Goal: Task Accomplishment & Management: Complete application form

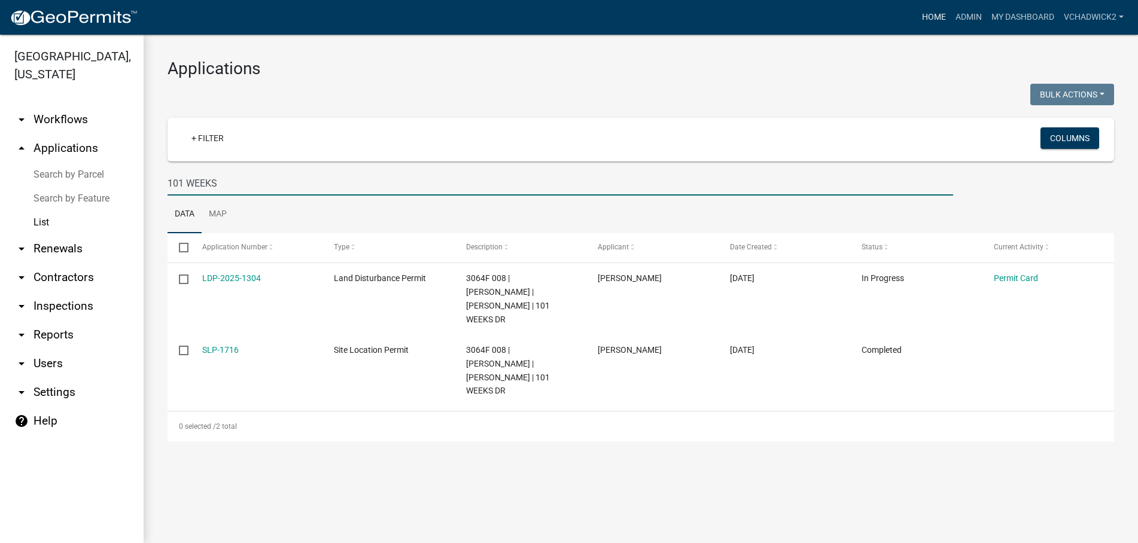
click at [936, 11] on link "Home" at bounding box center [934, 17] width 34 height 23
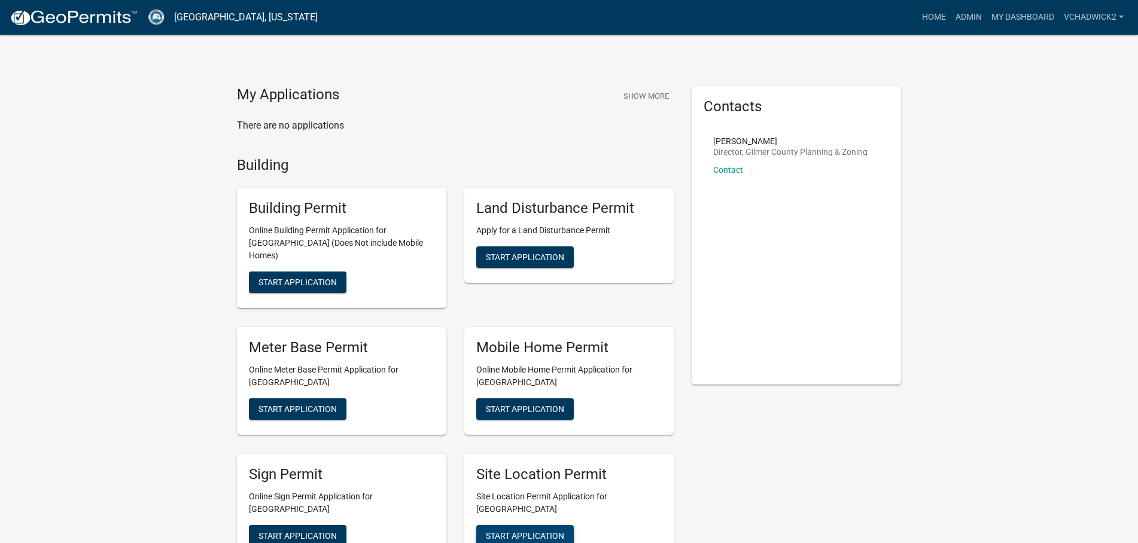
click at [548, 531] on span "Start Application" at bounding box center [525, 536] width 78 height 10
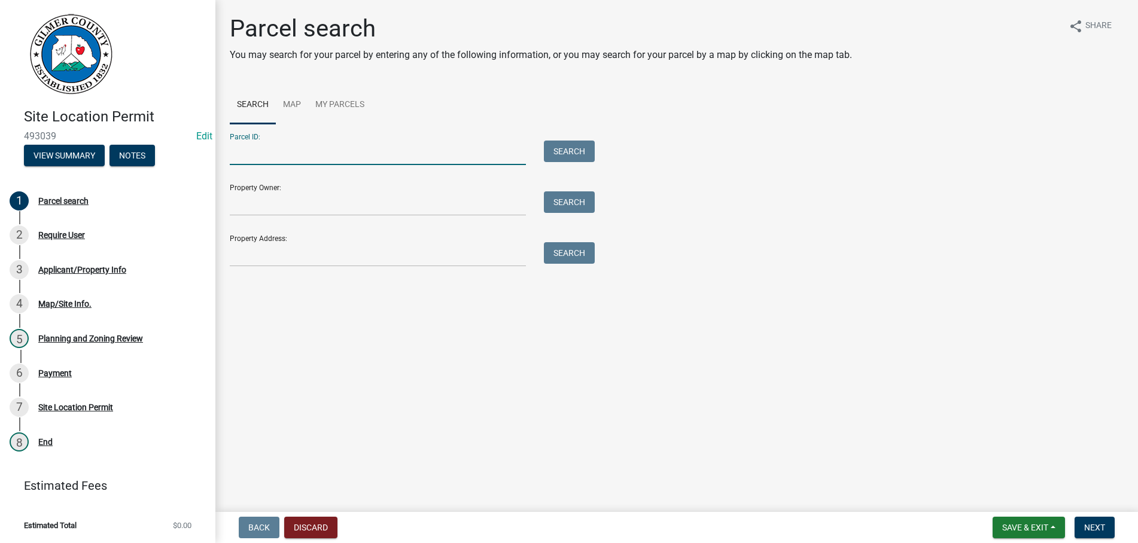
click at [283, 157] on input "Parcel ID:" at bounding box center [378, 153] width 296 height 25
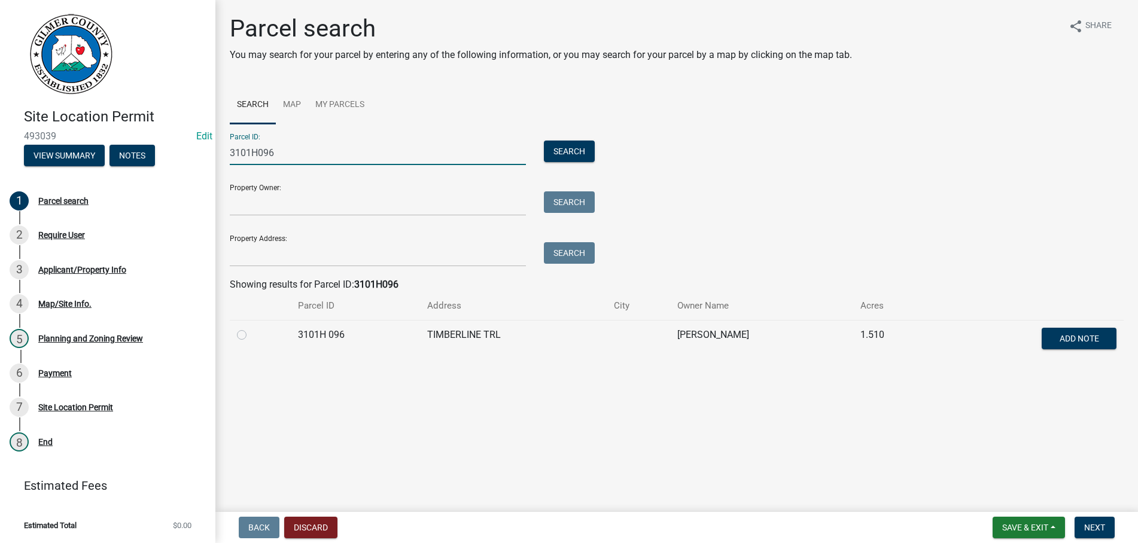
type input "3101H096"
click at [251, 328] on label at bounding box center [251, 328] width 0 height 0
click at [251, 336] on 096 "radio" at bounding box center [255, 332] width 8 height 8
radio 096 "true"
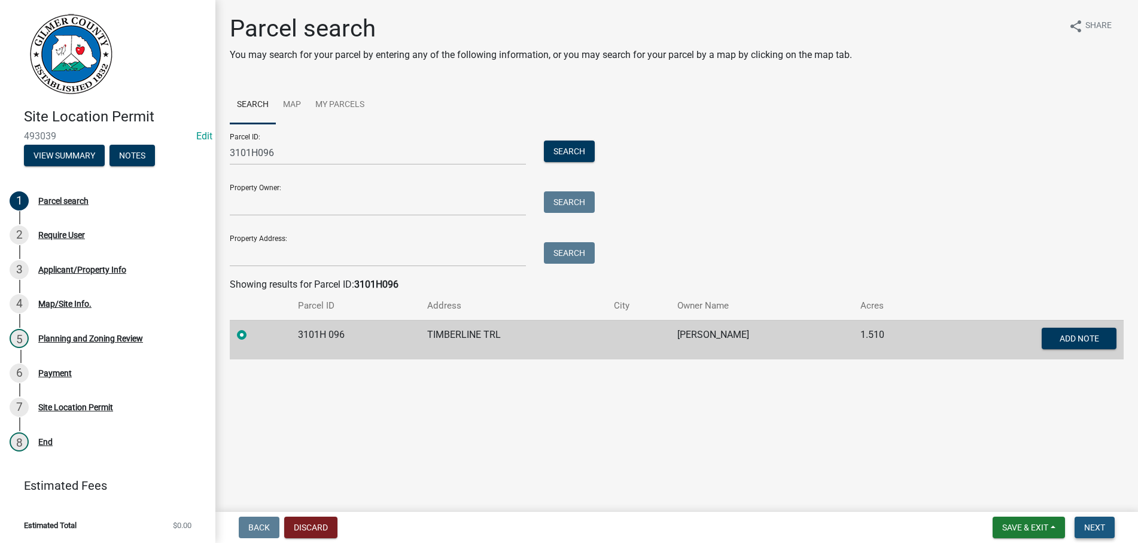
click at [1097, 524] on span "Next" at bounding box center [1094, 528] width 21 height 10
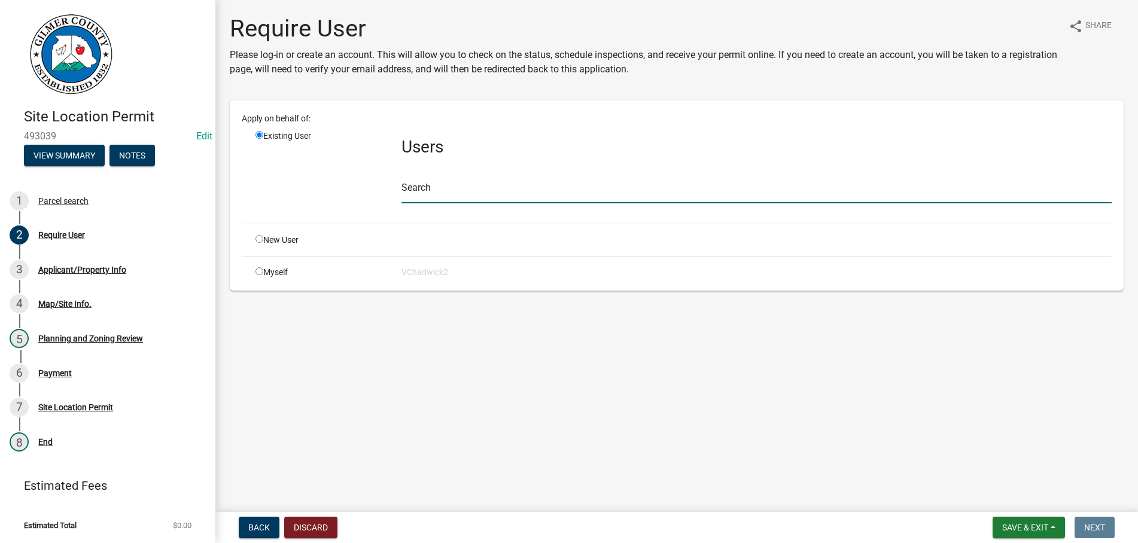
click at [445, 193] on input "text" at bounding box center [757, 191] width 710 height 25
click at [257, 240] on input "radio" at bounding box center [260, 239] width 8 height 8
radio input "true"
radio input "false"
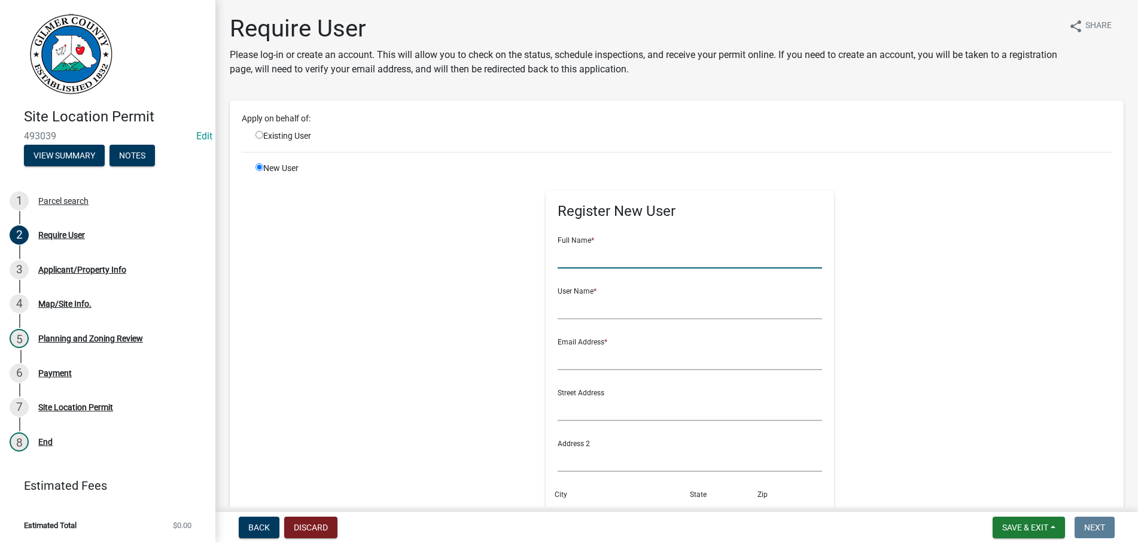
click at [591, 254] on input "text" at bounding box center [690, 256] width 265 height 25
type input "[PERSON_NAME]"
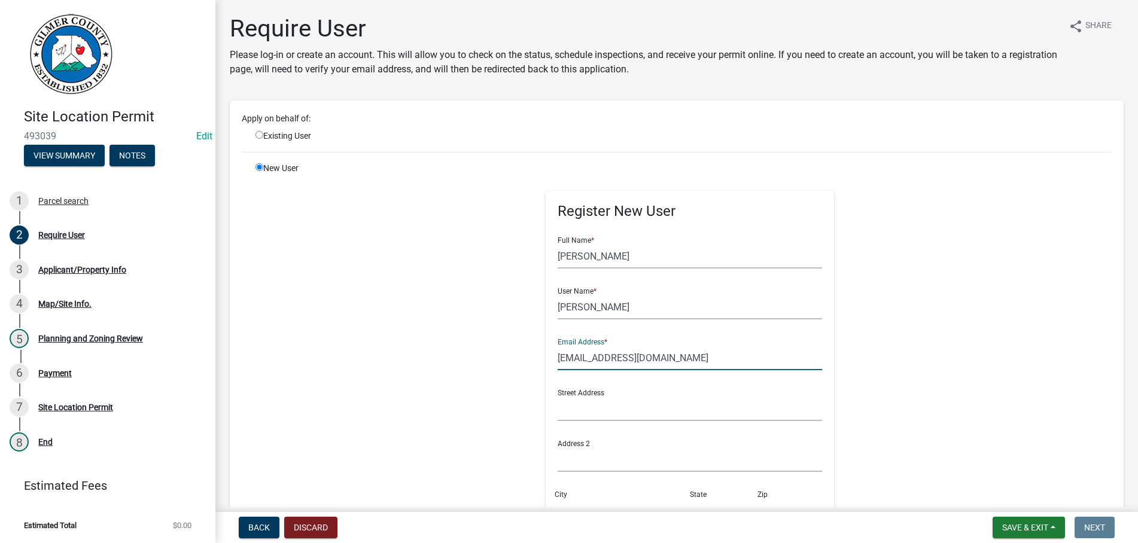
type input "[EMAIL_ADDRESS][DOMAIN_NAME]"
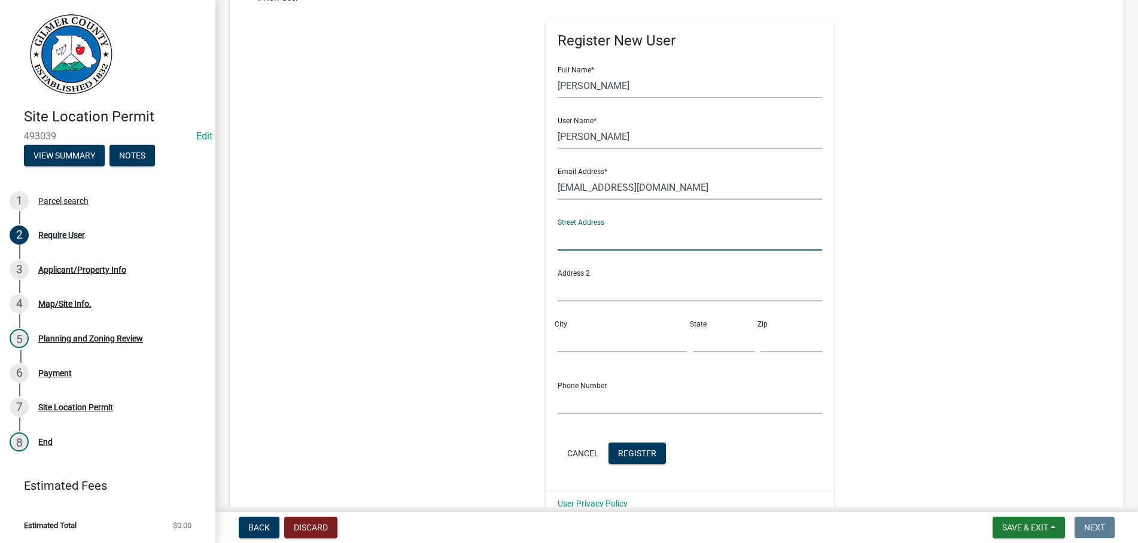
scroll to position [284, 0]
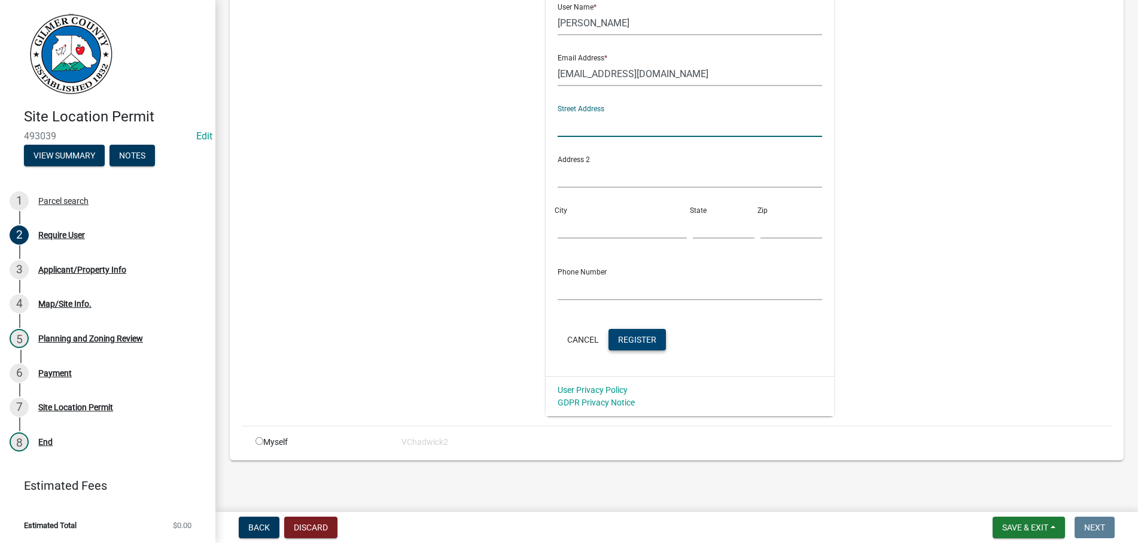
click at [643, 337] on span "Register" at bounding box center [637, 340] width 38 height 10
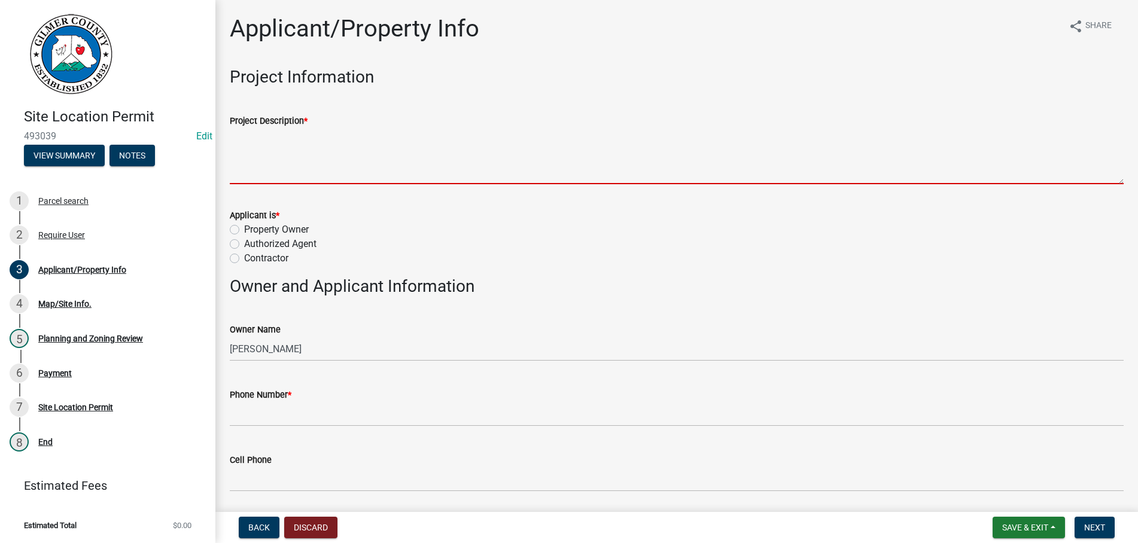
click at [324, 145] on textarea "Project Description *" at bounding box center [677, 156] width 894 height 56
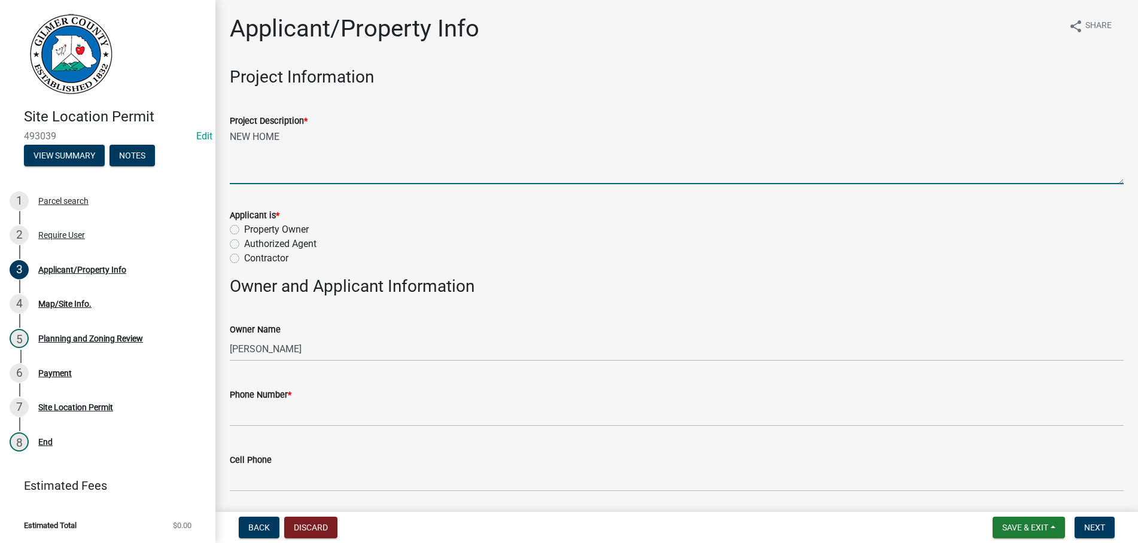
type textarea "NEW HOME"
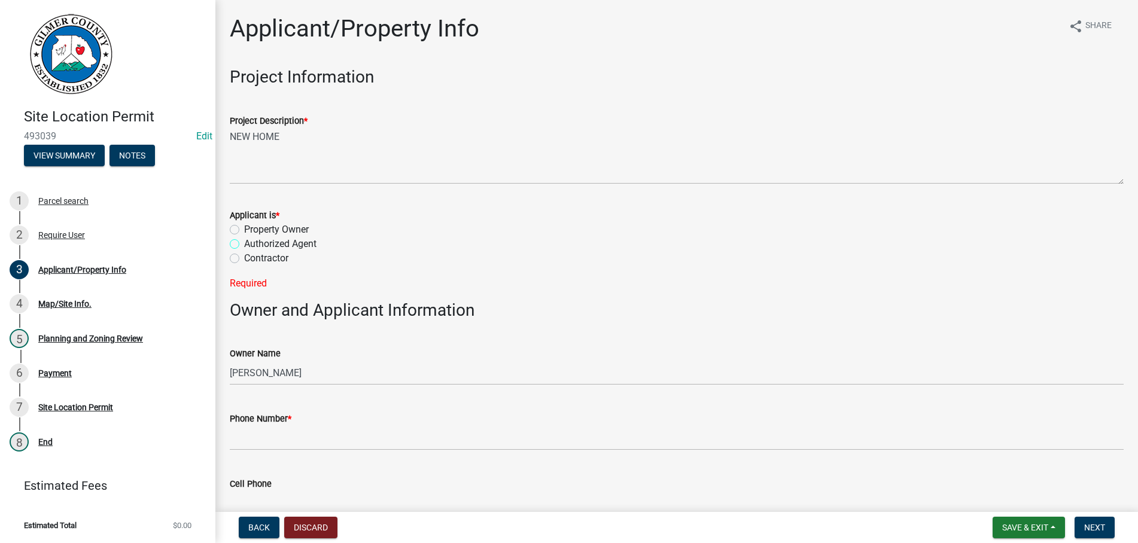
click at [244, 237] on input "Authorized Agent" at bounding box center [248, 241] width 8 height 8
radio input "true"
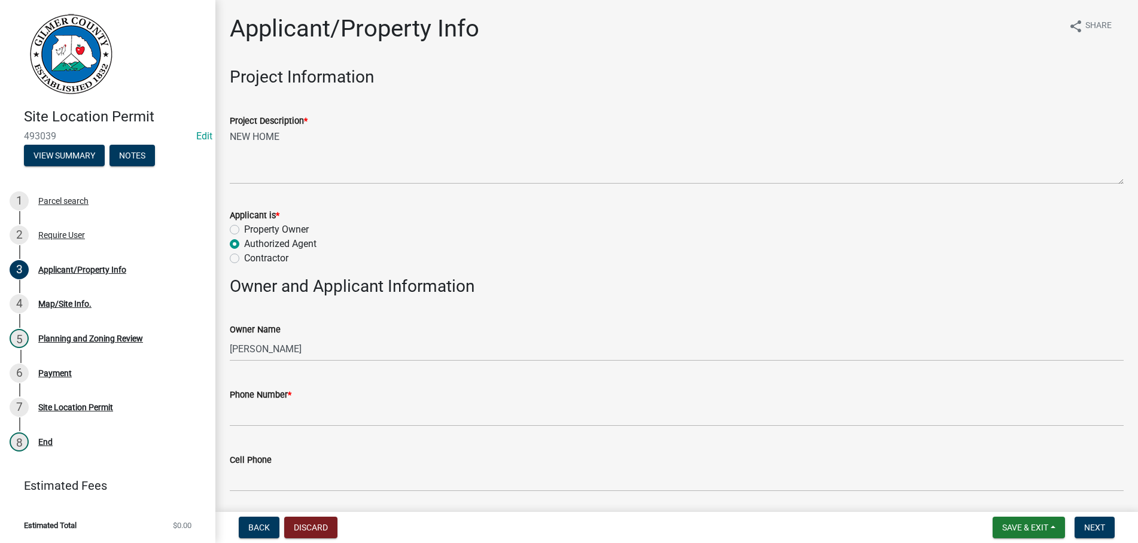
click at [244, 251] on input "Contractor" at bounding box center [248, 255] width 8 height 8
radio input "true"
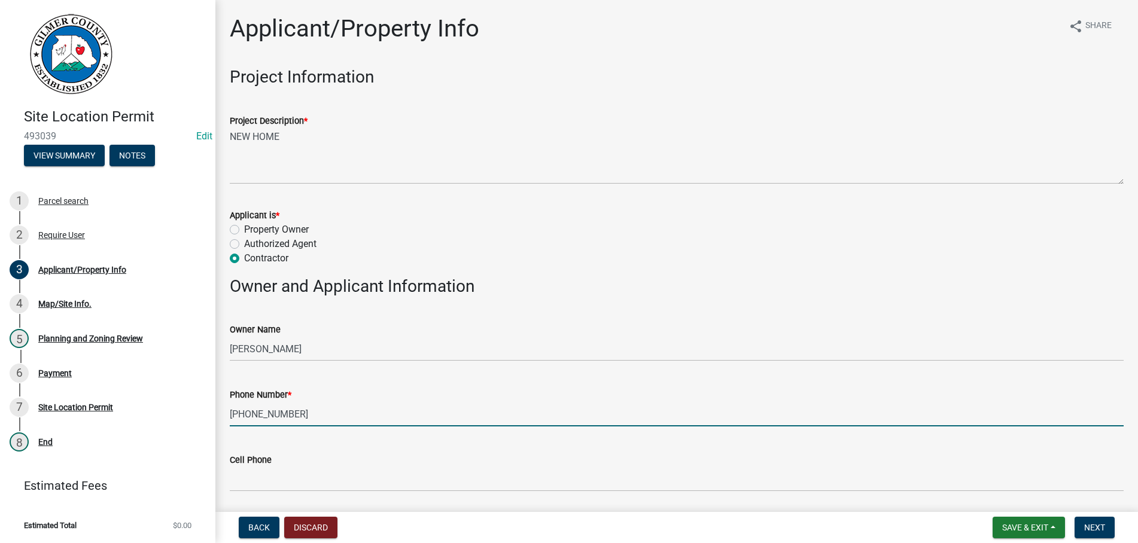
type input "[PHONE_NUMBER]"
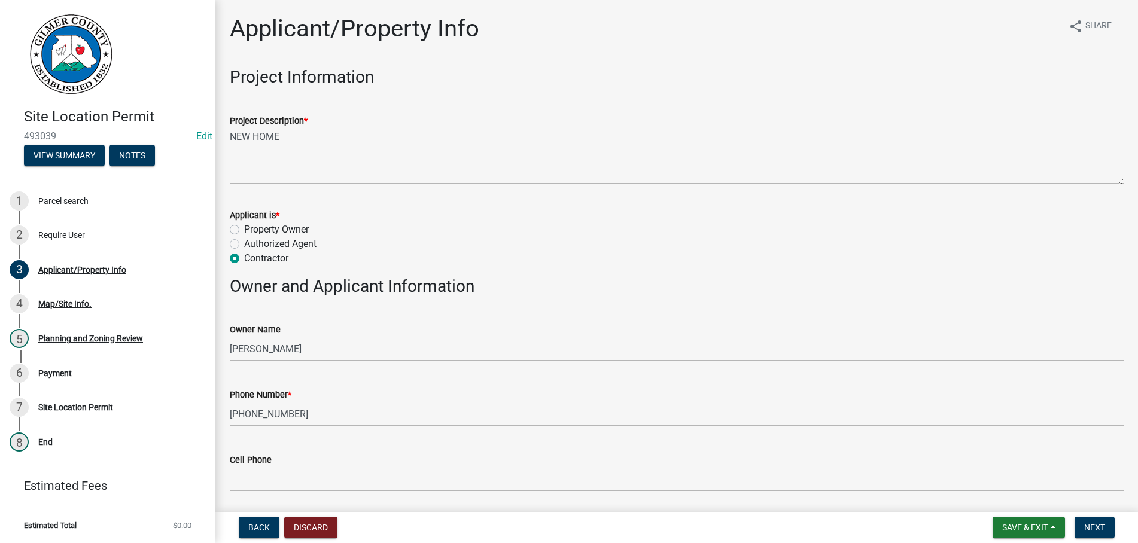
scroll to position [291, 0]
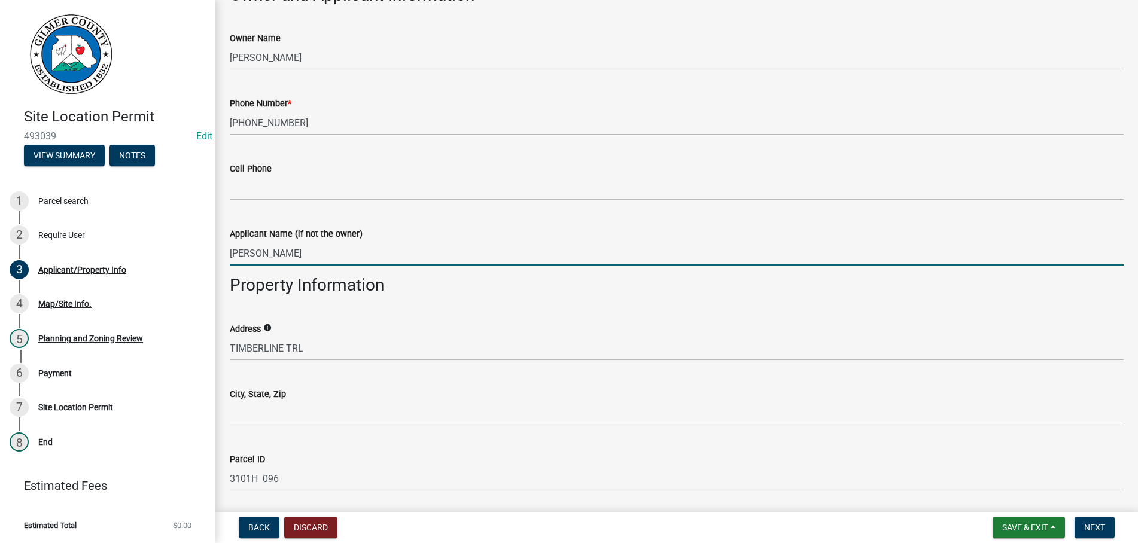
type input "[PERSON_NAME]"
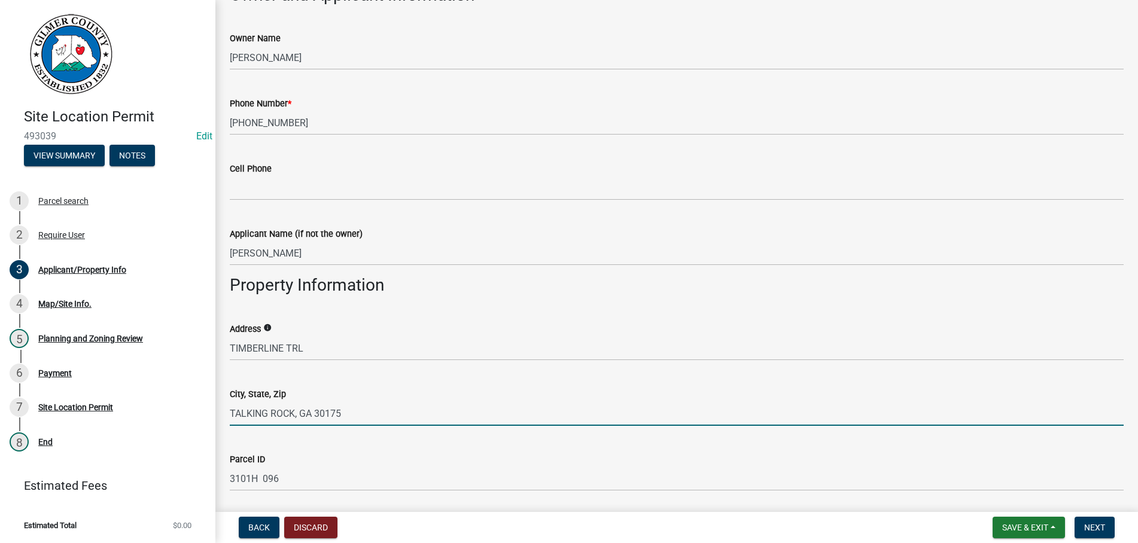
type input "TALKING ROCK, GA 30175"
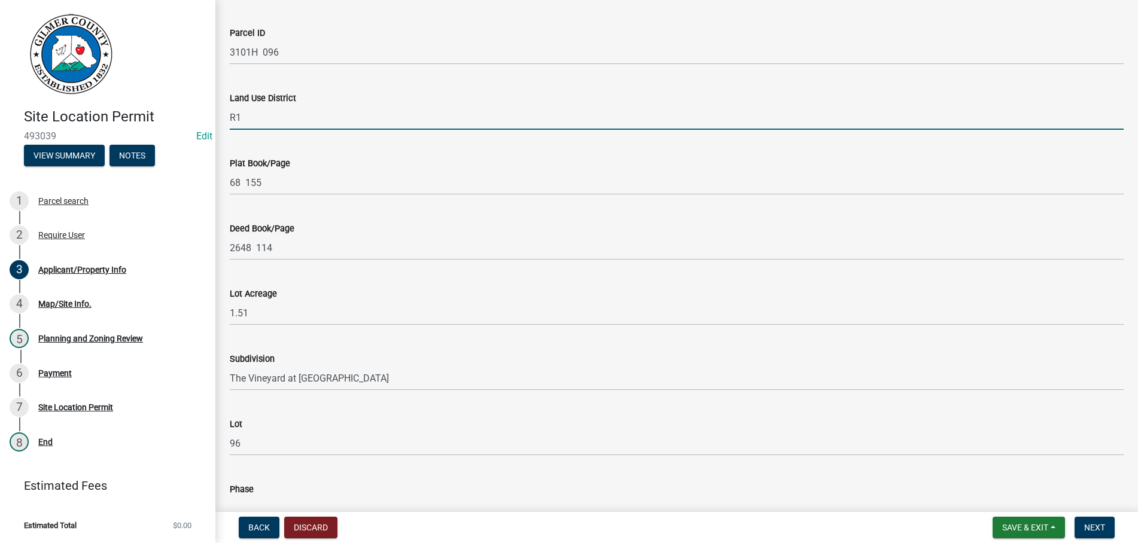
scroll to position [991, 0]
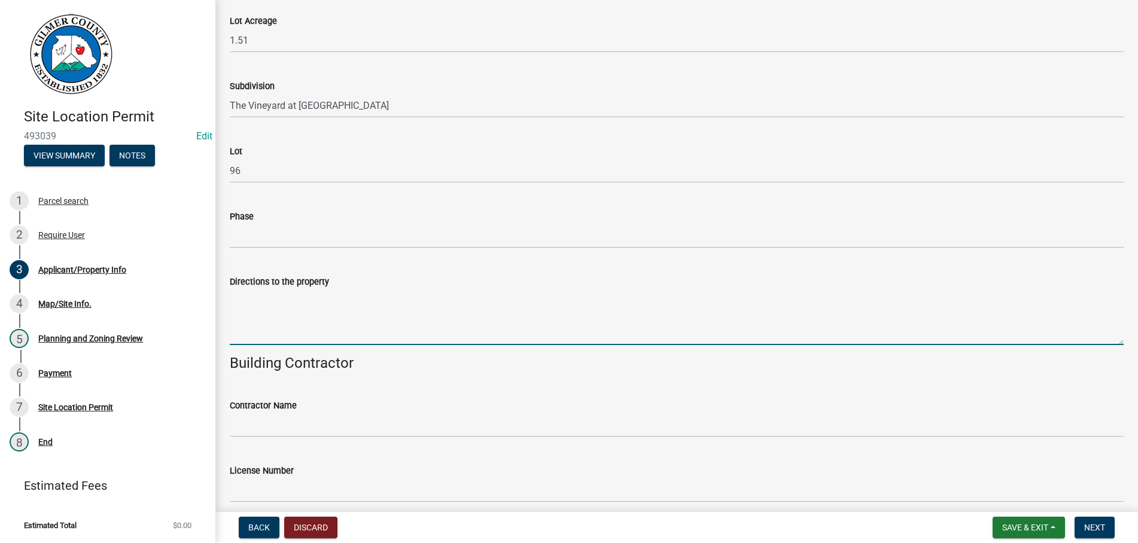
click at [303, 321] on textarea "Directions to the property" at bounding box center [677, 317] width 894 height 56
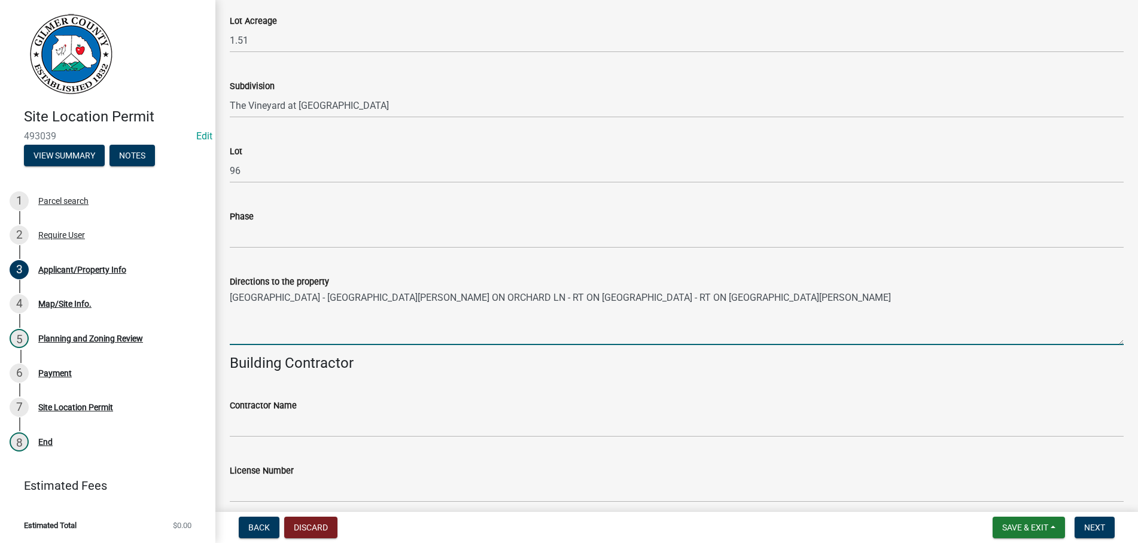
drag, startPoint x: 293, startPoint y: 300, endPoint x: 498, endPoint y: 295, distance: 205.3
click at [498, 295] on textarea "[GEOGRAPHIC_DATA] - [GEOGRAPHIC_DATA][PERSON_NAME] ON ORCHARD LN - RT ON [GEOGR…" at bounding box center [677, 317] width 894 height 56
drag, startPoint x: 511, startPoint y: 297, endPoint x: 642, endPoint y: 294, distance: 131.1
click at [642, 294] on textarea "YUKON RD - LT ON ORCHARD LN - RT ON [GEOGRAPHIC_DATA] - RT ON [GEOGRAPHIC_DATA]…" at bounding box center [677, 317] width 894 height 56
click at [516, 294] on textarea "YUKON RD - LT ON ORCHARD LN - RT ON [GEOGRAPHIC_DATA] - RT ON [GEOGRAPHIC_DATA]…" at bounding box center [677, 317] width 894 height 56
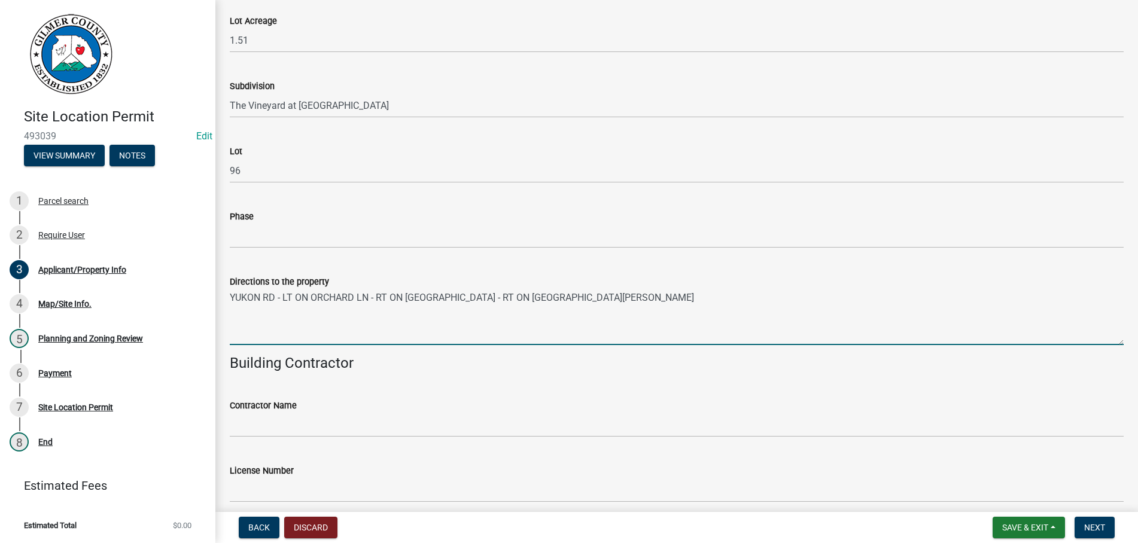
click at [516, 294] on textarea "YUKON RD - LT ON ORCHARD LN - RT ON [GEOGRAPHIC_DATA] - RT ON [GEOGRAPHIC_DATA]…" at bounding box center [677, 317] width 894 height 56
drag, startPoint x: 510, startPoint y: 294, endPoint x: 637, endPoint y: 291, distance: 126.3
click at [637, 291] on textarea "YUKON RD - LT ON ORCHARD LN - RT ON [GEOGRAPHIC_DATA] - T ON [GEOGRAPHIC_DATA][…" at bounding box center [677, 317] width 894 height 56
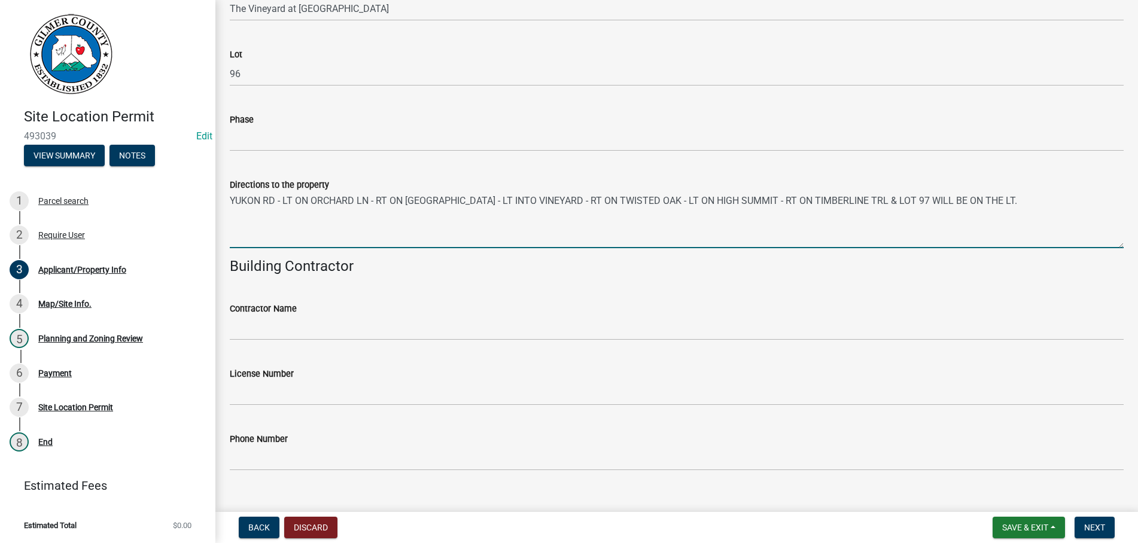
scroll to position [1108, 0]
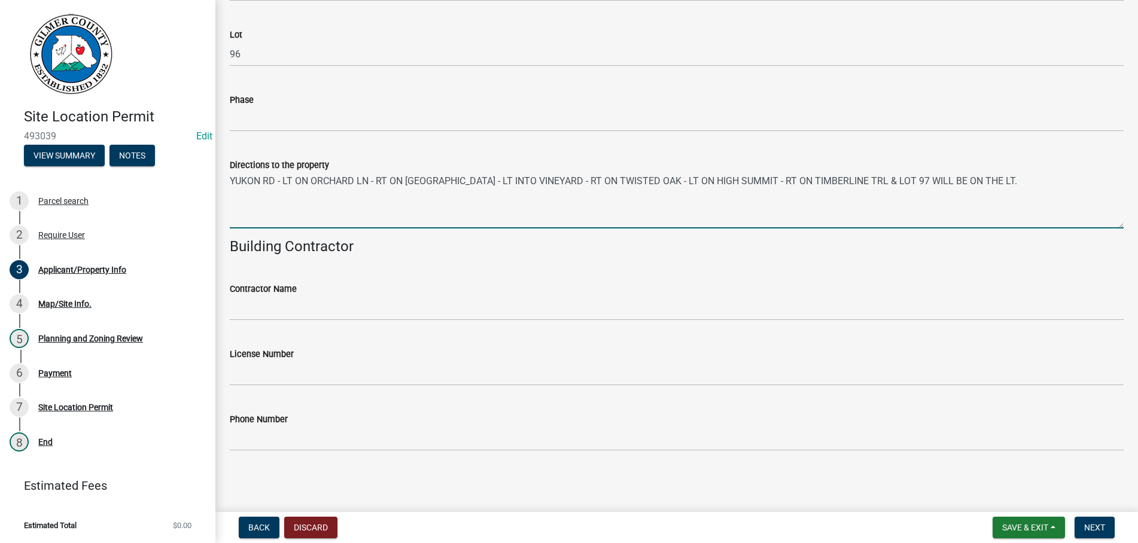
type textarea "YUKON RD - LT ON ORCHARD LN - RT ON [GEOGRAPHIC_DATA] - LT INTO VINEYARD - RT O…"
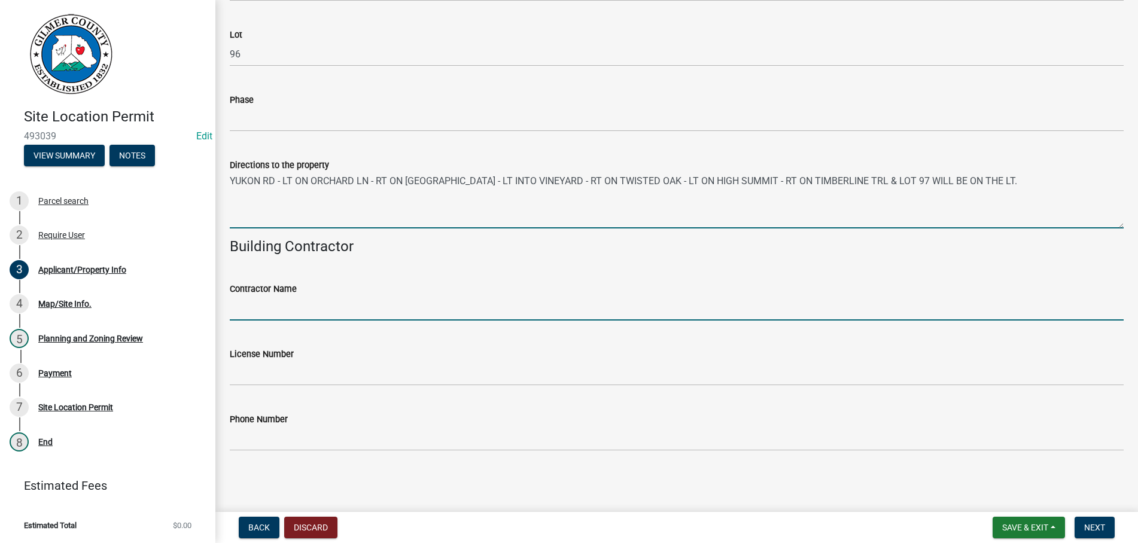
click at [263, 302] on input "Contractor Name" at bounding box center [677, 308] width 894 height 25
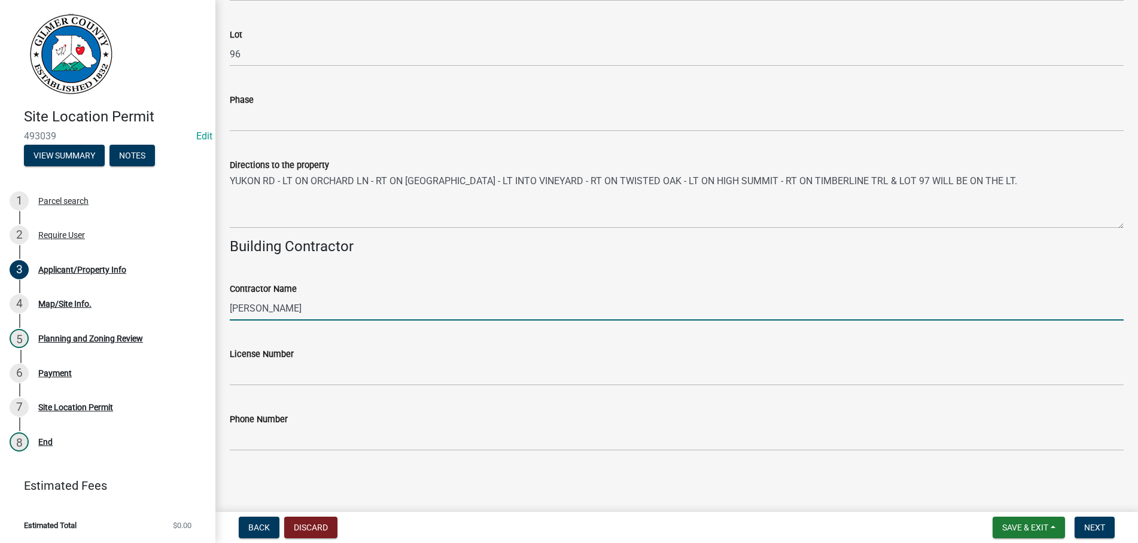
type input "[PERSON_NAME]"
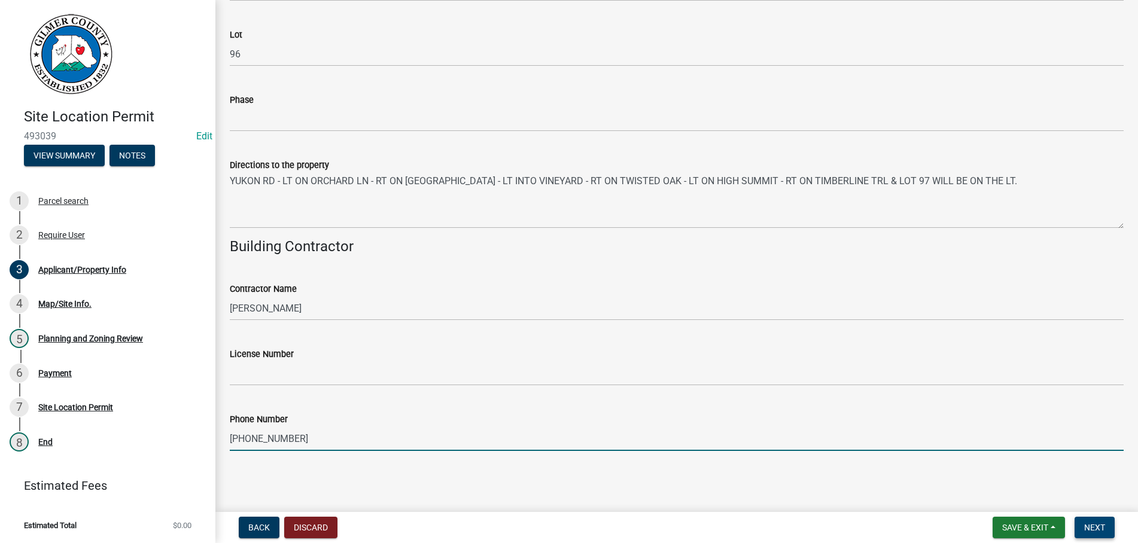
type input "[PHONE_NUMBER]"
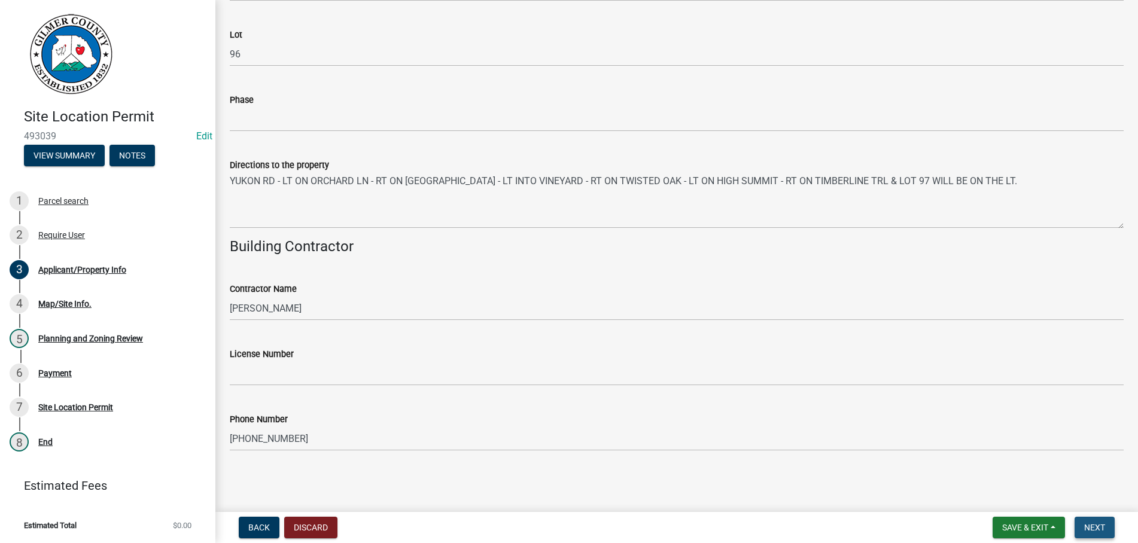
click at [1088, 522] on button "Next" at bounding box center [1095, 528] width 40 height 22
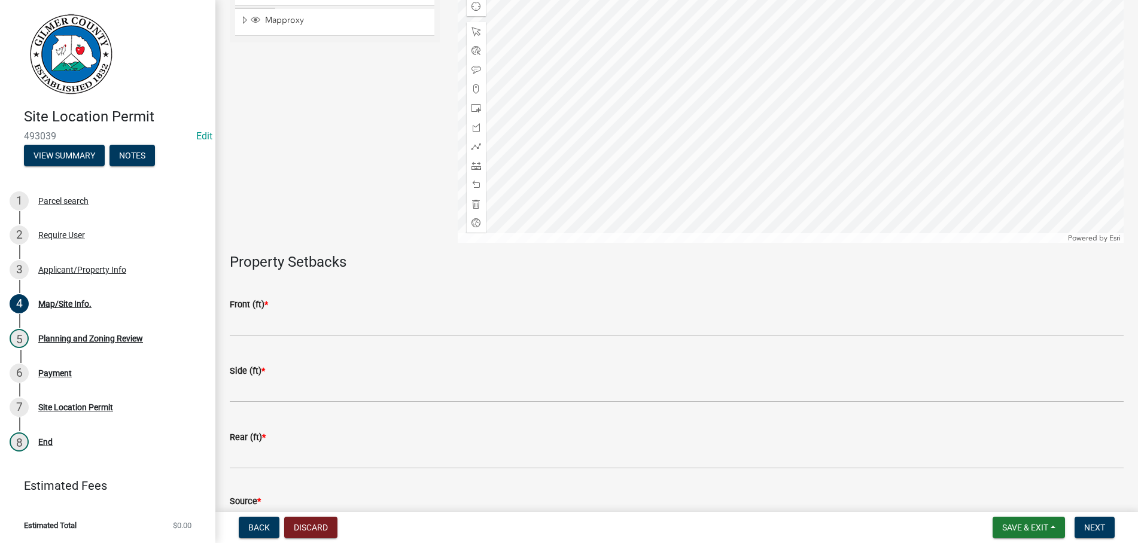
scroll to position [336, 0]
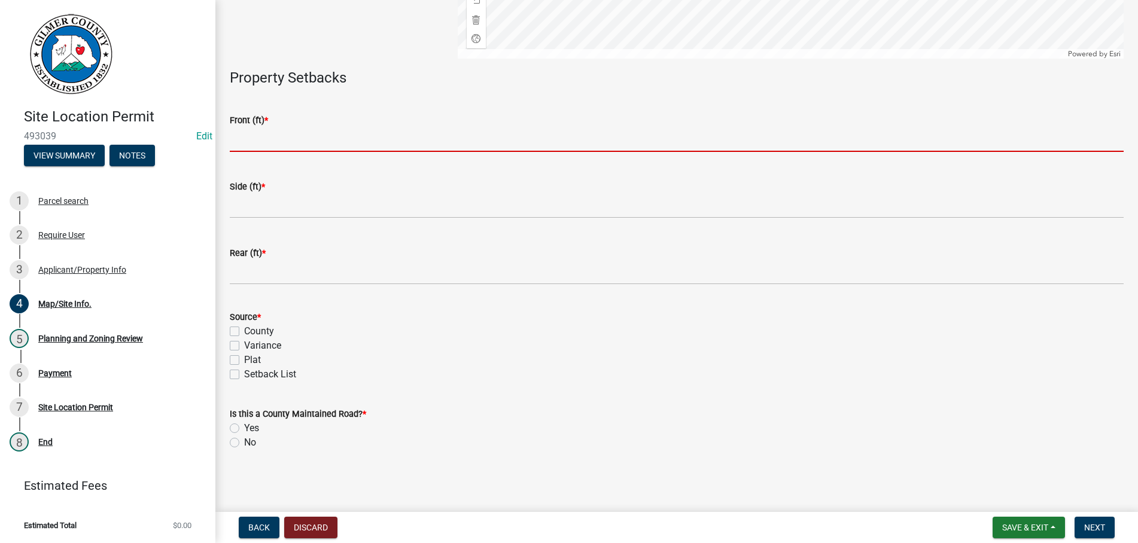
click at [294, 139] on input "text" at bounding box center [677, 139] width 894 height 25
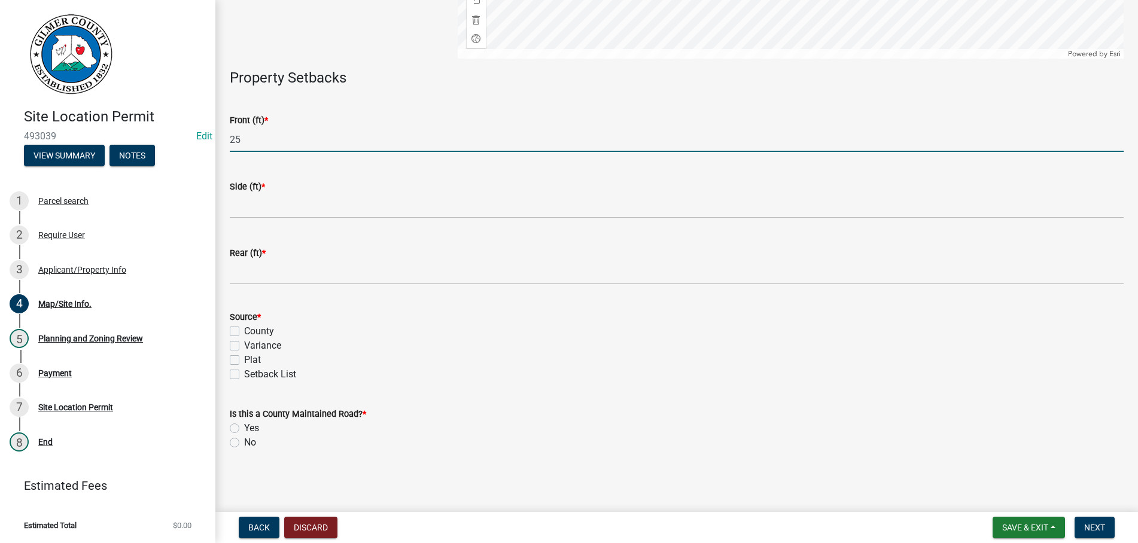
type input "25"
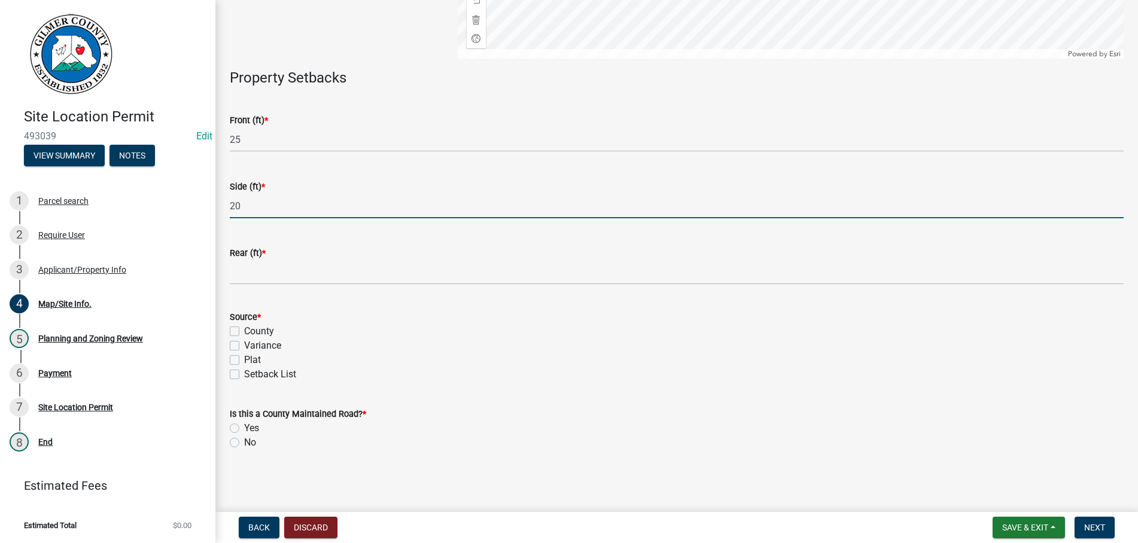
type input "20"
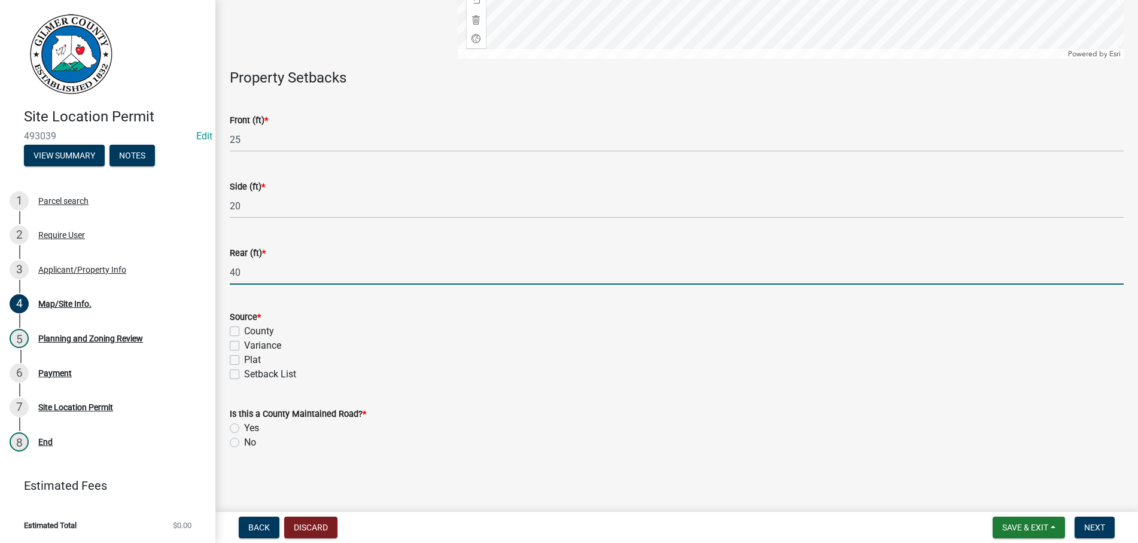
type input "40"
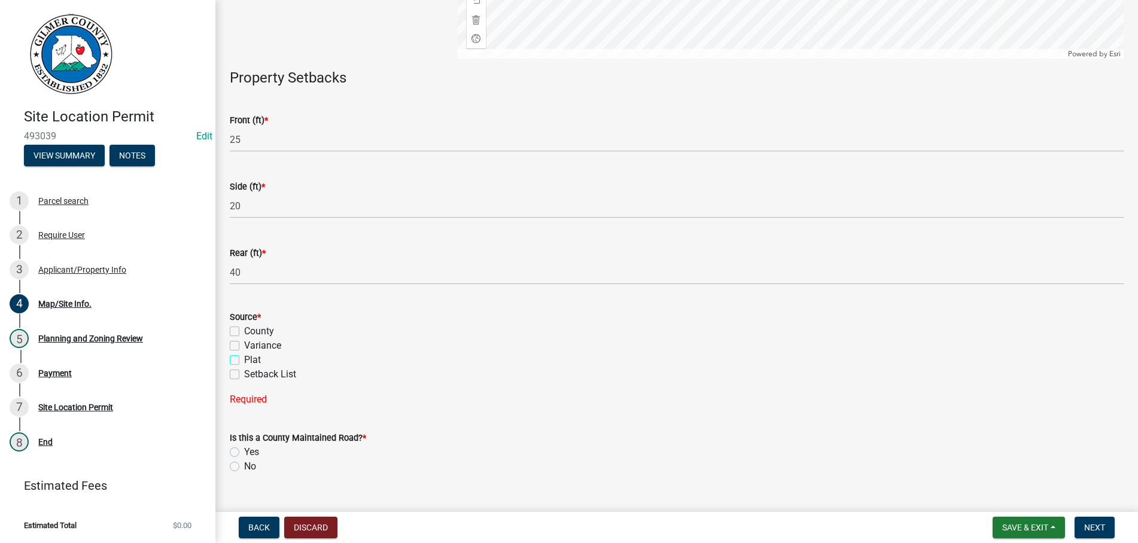
click at [244, 353] on input "Plat" at bounding box center [248, 357] width 8 height 8
checkbox input "true"
checkbox input "false"
checkbox input "true"
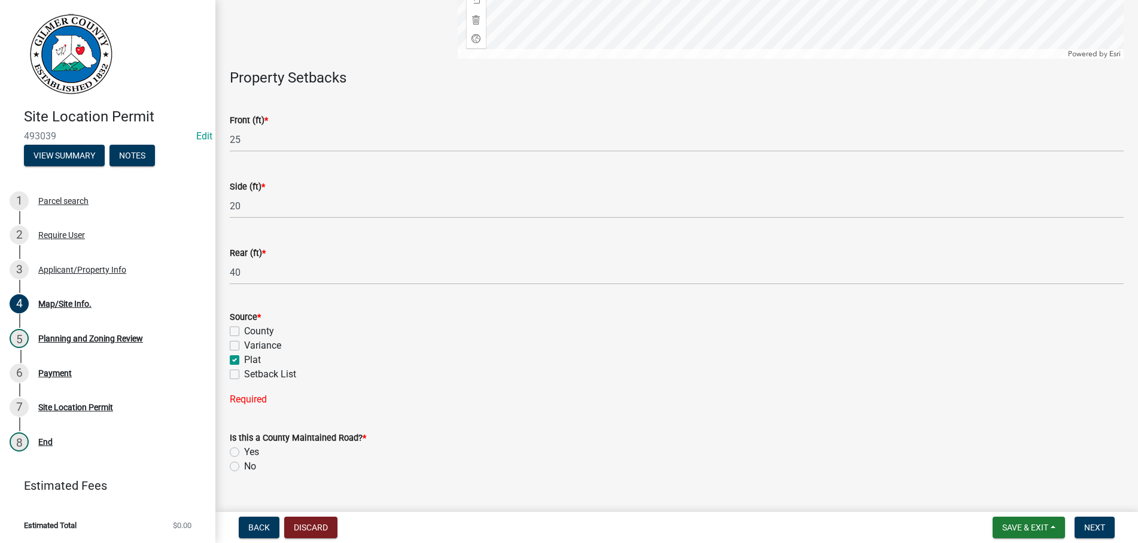
checkbox input "false"
click at [244, 445] on label "No" at bounding box center [250, 443] width 12 height 14
click at [244, 443] on input "No" at bounding box center [248, 440] width 8 height 8
radio input "true"
click at [1099, 522] on button "Next" at bounding box center [1095, 528] width 40 height 22
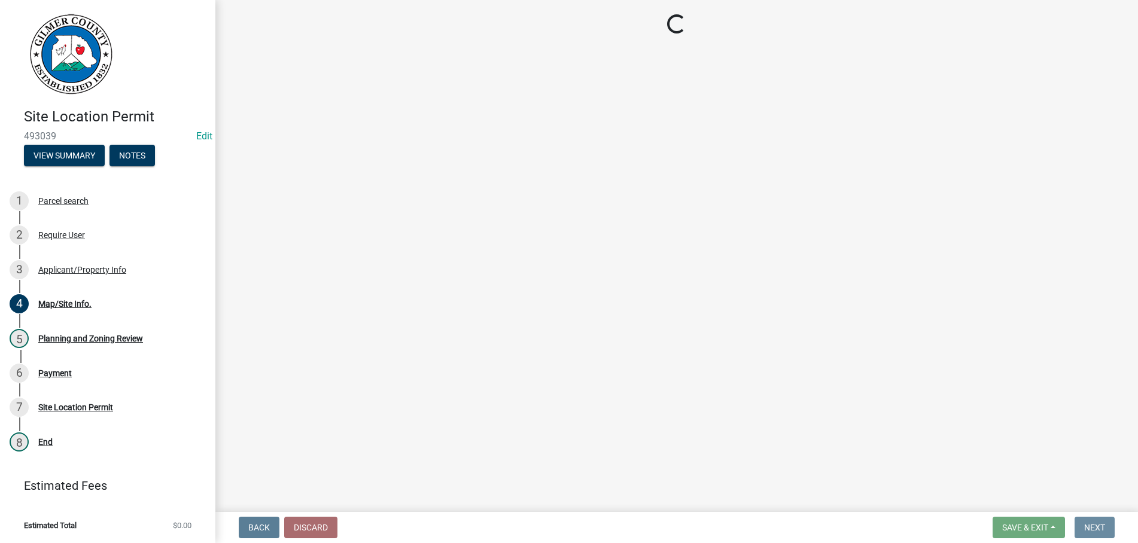
scroll to position [0, 0]
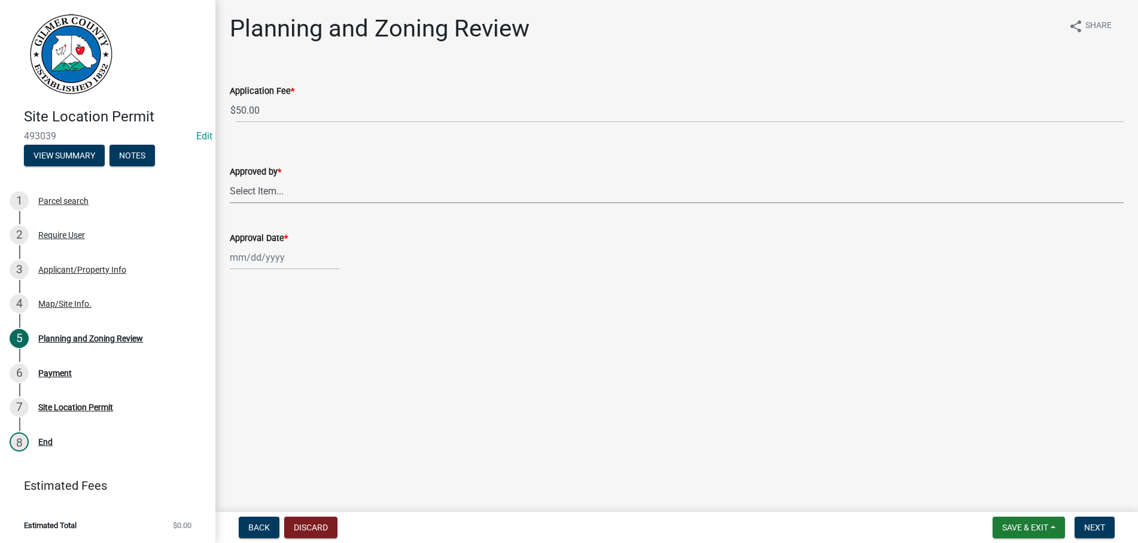
click at [230, 179] on select "Select Item... [PERSON_NAME] [PERSON_NAME] [PERSON_NAME] [PERSON_NAME] [PERSON_…" at bounding box center [677, 191] width 894 height 25
click option "[PERSON_NAME]" at bounding box center [0, 0] width 0 height 0
select select "b44f7338-8171-40f4-83dd-b8ba3065c966"
select select "10"
select select "2025"
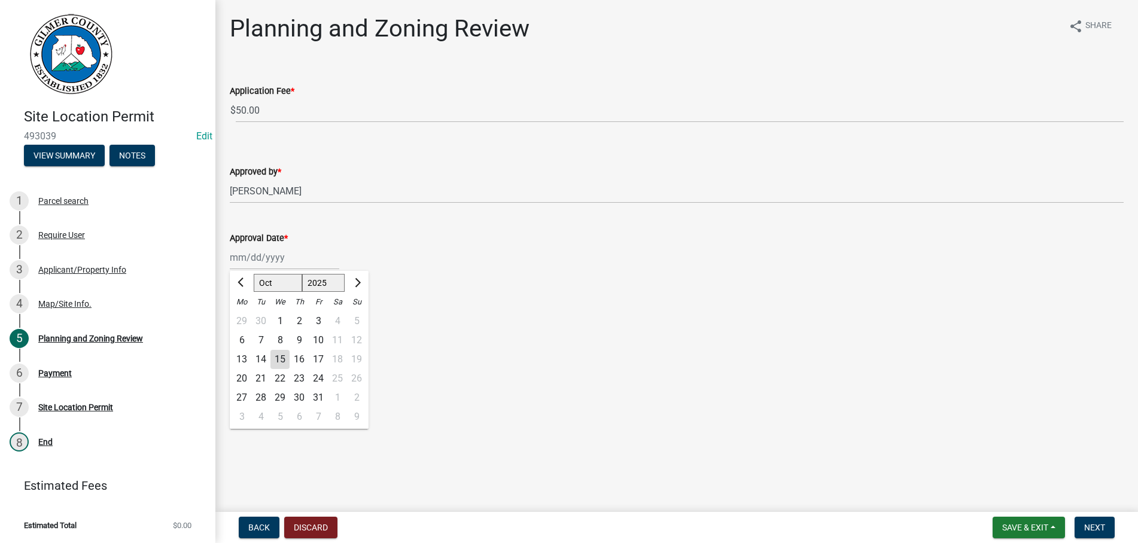
type input "[DATE]"
click at [1100, 526] on span "Next" at bounding box center [1094, 528] width 21 height 10
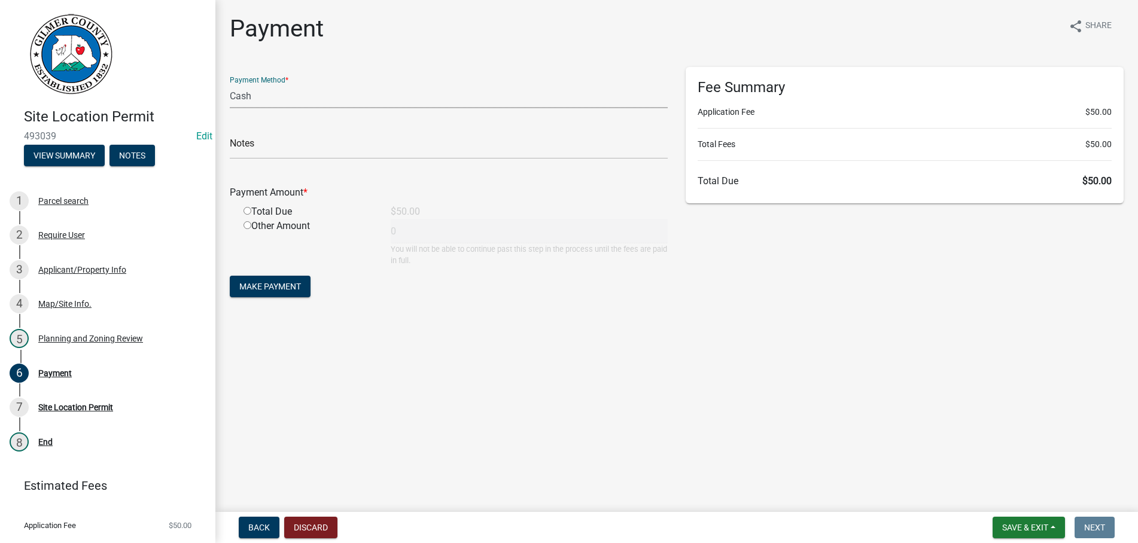
click at [230, 84] on select "Credit Card POS Check Cash" at bounding box center [449, 96] width 438 height 25
select select "1: 0"
click option "Check" at bounding box center [0, 0] width 0 height 0
click at [282, 142] on input "text" at bounding box center [449, 147] width 438 height 25
type input "1402"
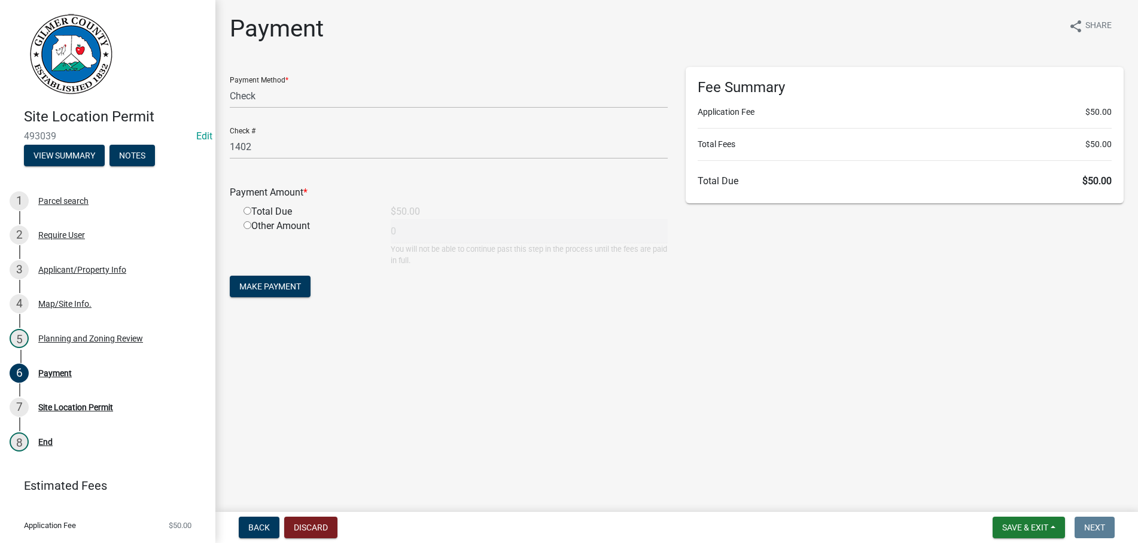
click at [244, 207] on input "radio" at bounding box center [248, 211] width 8 height 8
radio input "true"
type input "50"
click at [230, 276] on button "Make Payment" at bounding box center [270, 287] width 81 height 22
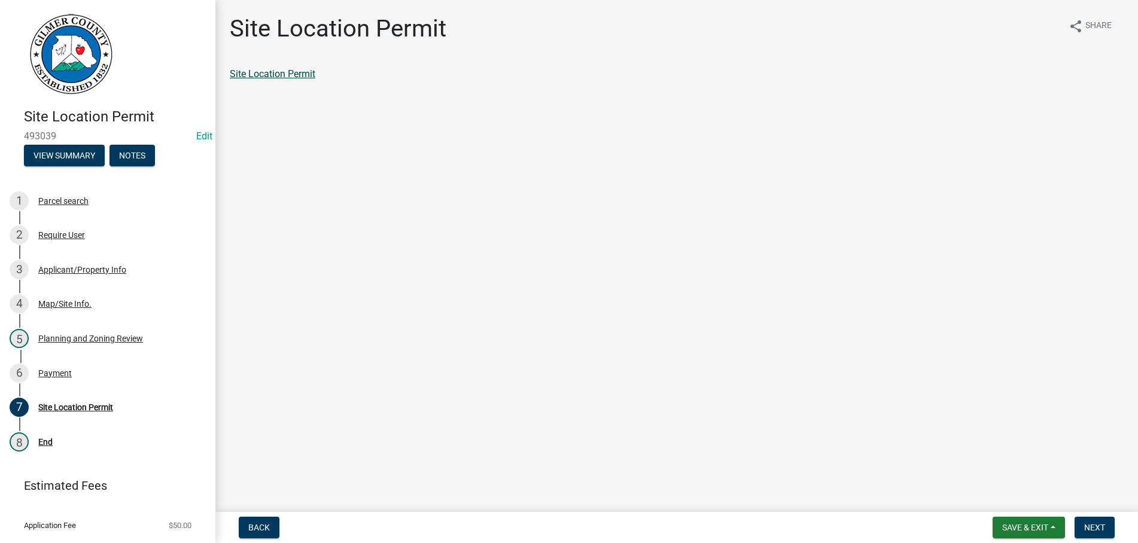
click at [253, 73] on link "Site Location Permit" at bounding box center [273, 73] width 86 height 11
click at [1094, 528] on span "Next" at bounding box center [1094, 528] width 21 height 10
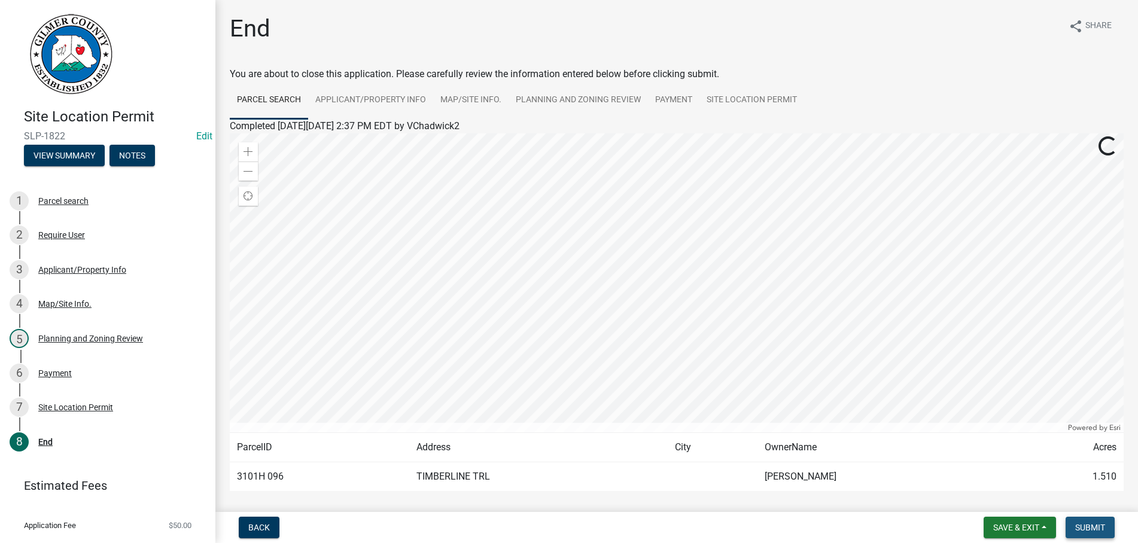
click at [1094, 528] on span "Submit" at bounding box center [1090, 528] width 30 height 10
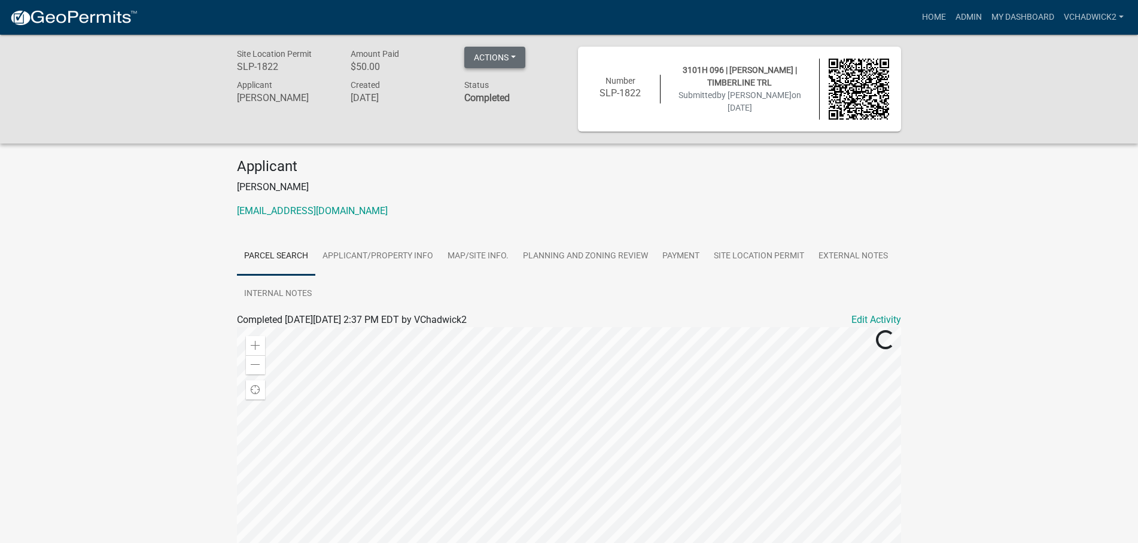
click at [491, 51] on button "Actions" at bounding box center [494, 58] width 61 height 22
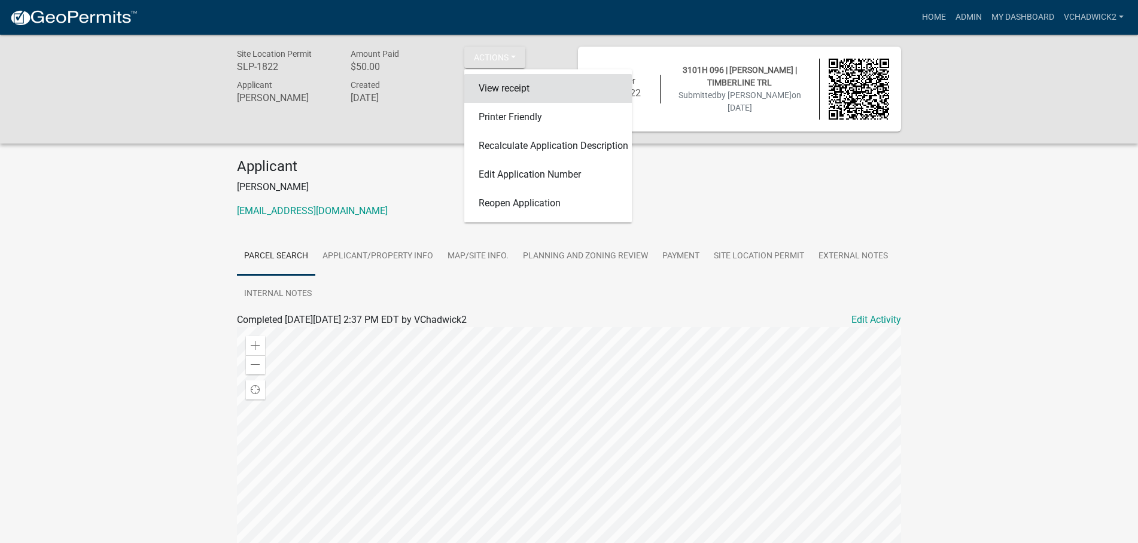
click at [491, 89] on link "View receipt" at bounding box center [548, 88] width 168 height 29
